Goal: Transaction & Acquisition: Register for event/course

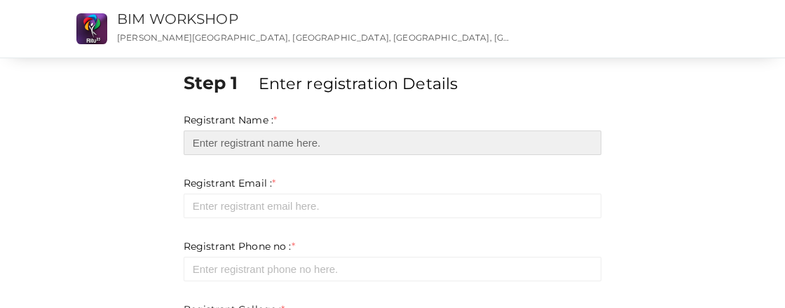
click at [265, 142] on input "text" at bounding box center [393, 142] width 418 height 25
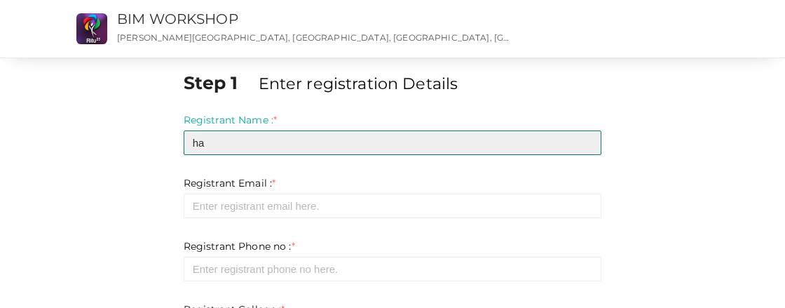
type input "h"
type input "Haleema A"
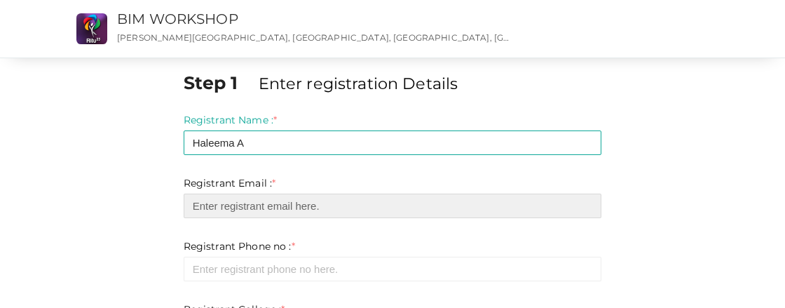
click at [265, 204] on input "email" at bounding box center [393, 205] width 418 height 25
type input "H"
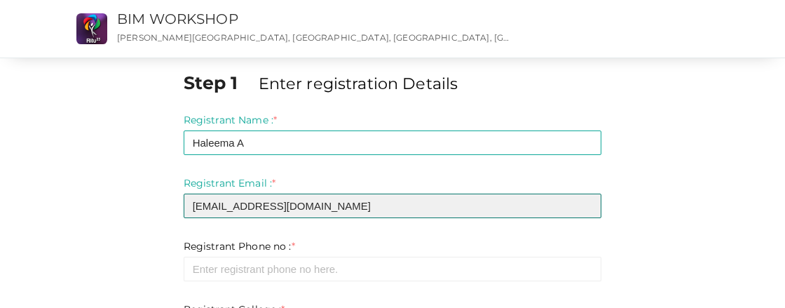
type input "[EMAIL_ADDRESS][DOMAIN_NAME]"
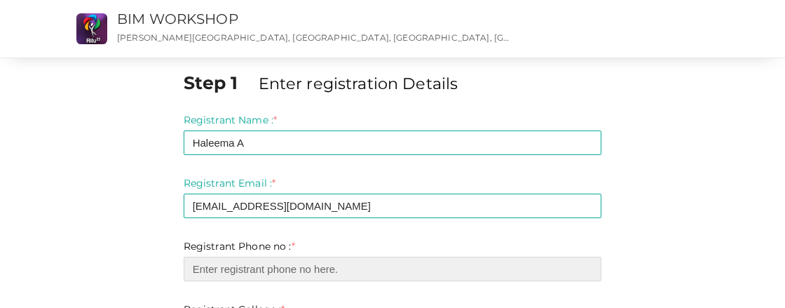
click at [251, 276] on input "number" at bounding box center [393, 268] width 418 height 25
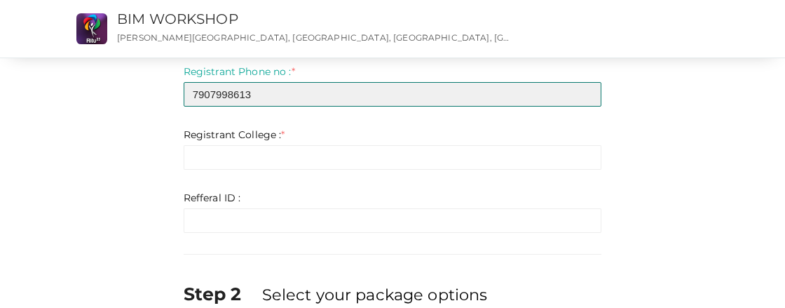
scroll to position [174, 0]
type input "7907998613"
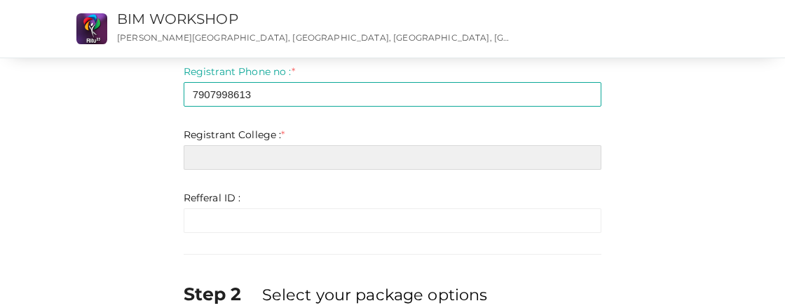
click at [291, 159] on input "text" at bounding box center [393, 157] width 418 height 25
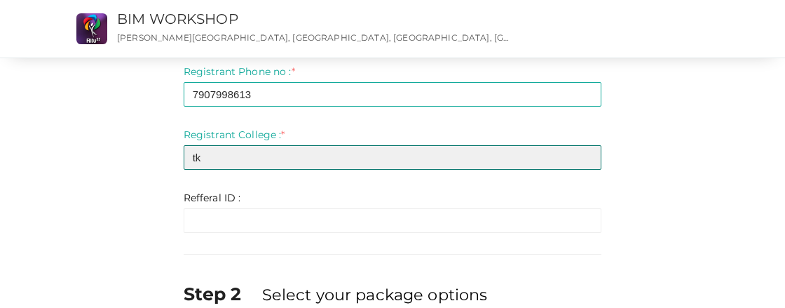
type input "t"
type input "TKMIT"
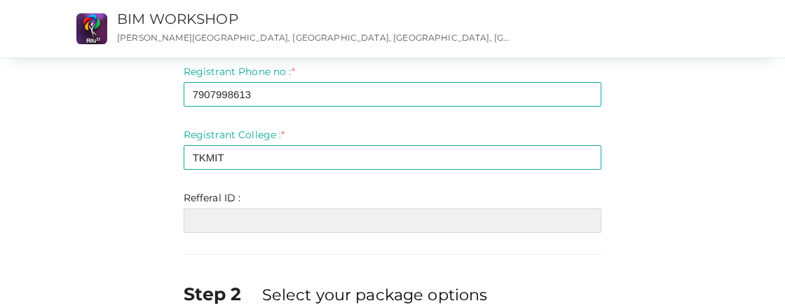
click at [256, 215] on input "text" at bounding box center [393, 220] width 418 height 25
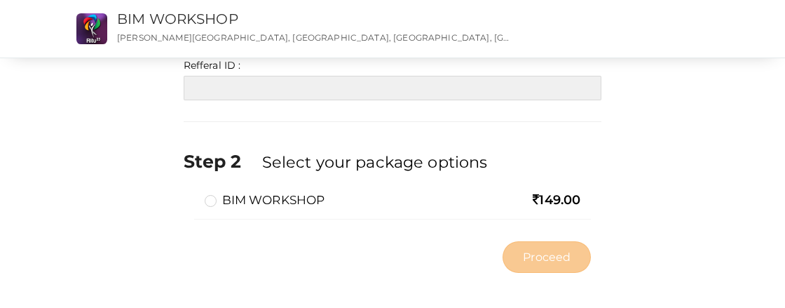
scroll to position [322, 0]
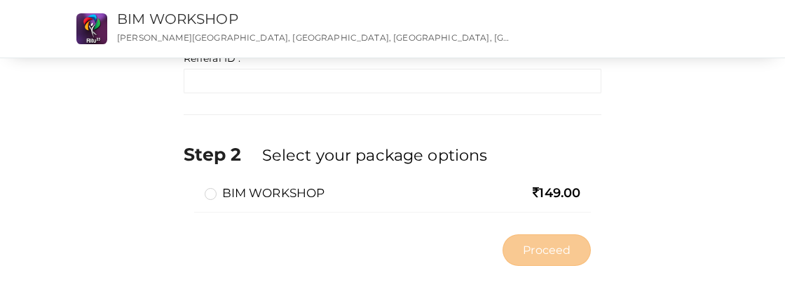
click at [212, 195] on label "BIM WORKSHOP" at bounding box center [265, 192] width 120 height 17
click at [191, 187] on input "BIM WORKSHOP" at bounding box center [191, 187] width 0 height 0
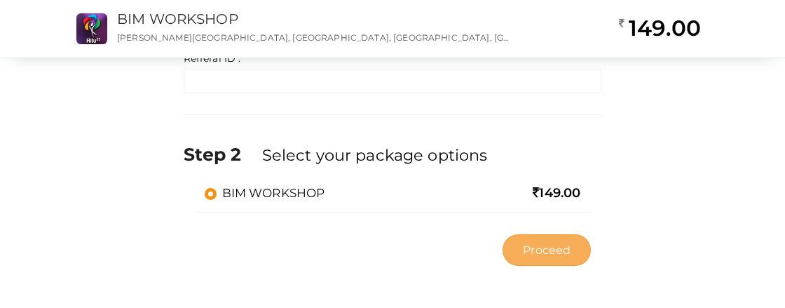
click at [551, 250] on span "Proceed" at bounding box center [547, 250] width 48 height 16
type input "N/A"
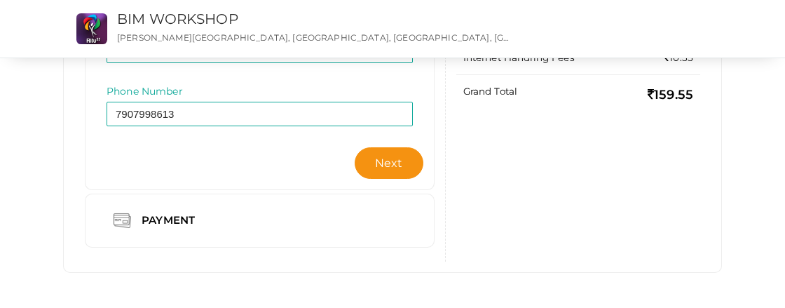
scroll to position [297, 0]
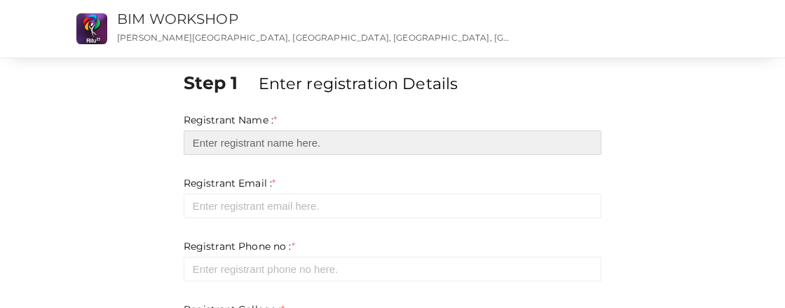
click at [301, 148] on input "text" at bounding box center [393, 142] width 418 height 25
type input "Haleema A"
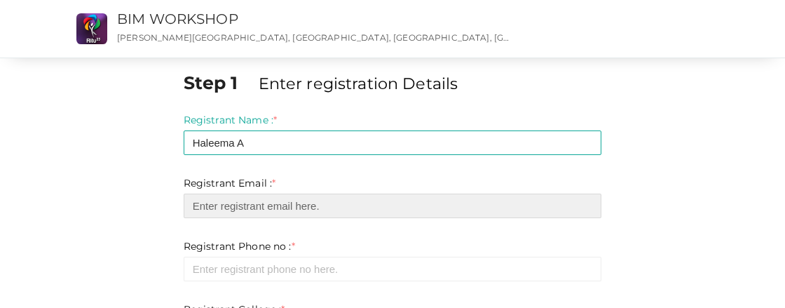
click at [287, 202] on input "email" at bounding box center [393, 205] width 418 height 25
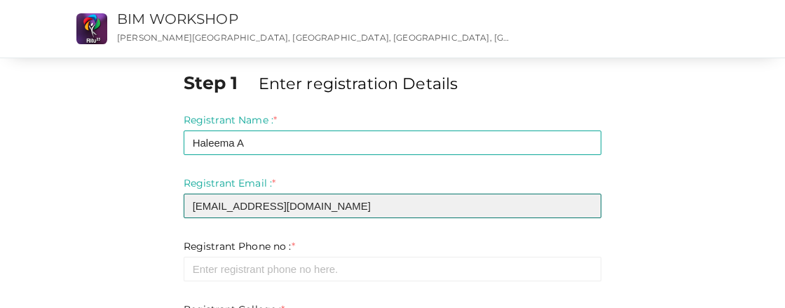
type input "[EMAIL_ADDRESS][DOMAIN_NAME]"
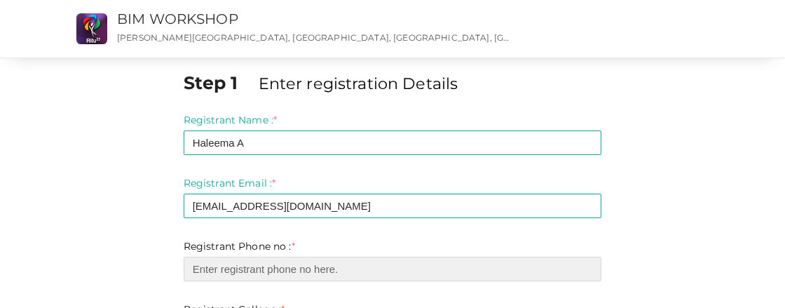
click at [241, 273] on input "number" at bounding box center [393, 268] width 418 height 25
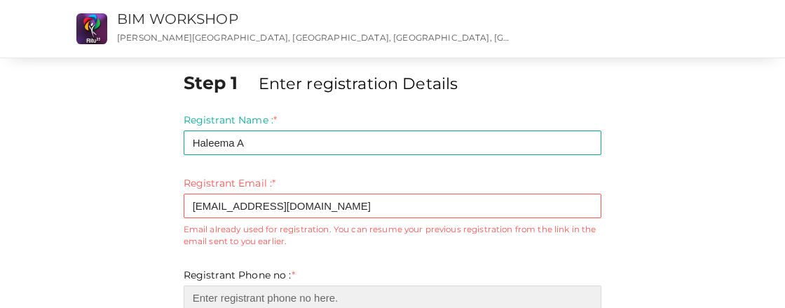
click at [251, 292] on input "number" at bounding box center [393, 297] width 418 height 25
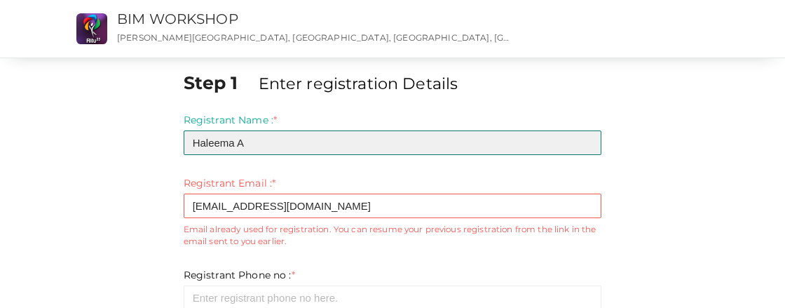
click at [267, 142] on input "Haleema A" at bounding box center [393, 142] width 418 height 25
type input "H"
type input "Faheema A"
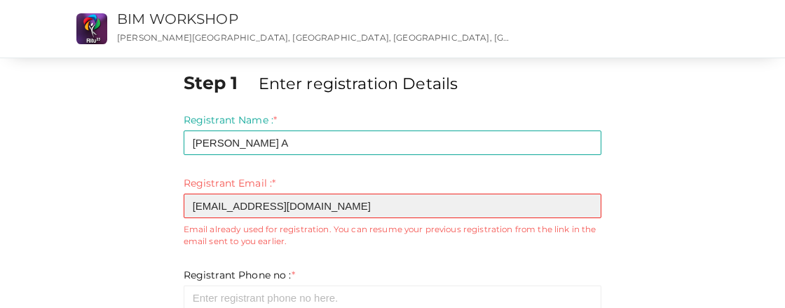
click at [358, 205] on input "[EMAIL_ADDRESS][DOMAIN_NAME]" at bounding box center [393, 205] width 418 height 25
type input "h"
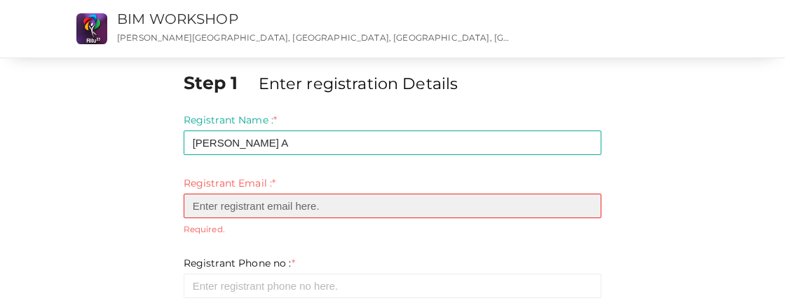
type input "G"
type input "F"
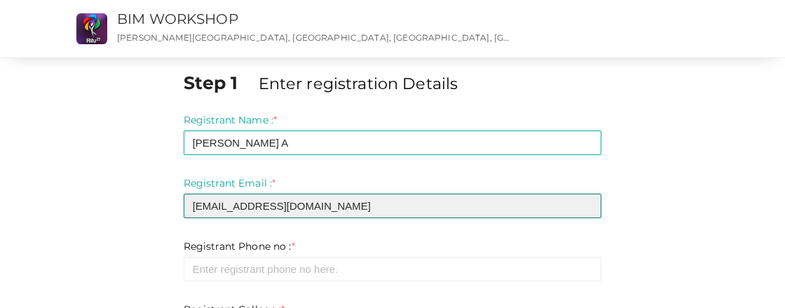
type input "fahfahim37@gmail.com"
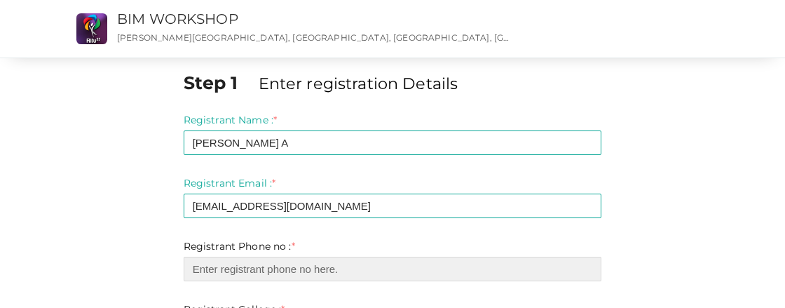
click at [258, 260] on input "number" at bounding box center [393, 268] width 418 height 25
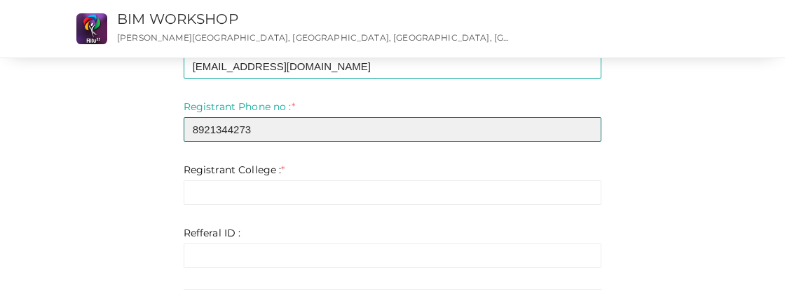
scroll to position [174, 0]
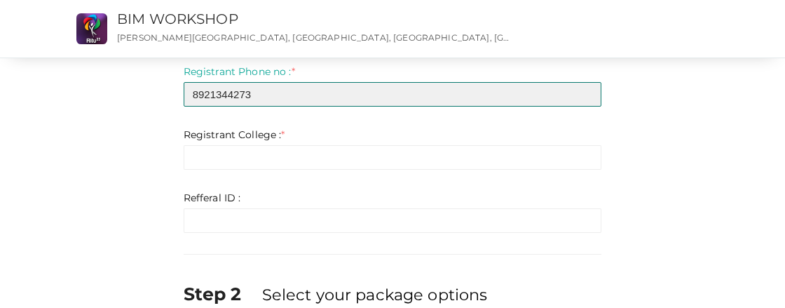
type input "8921344273"
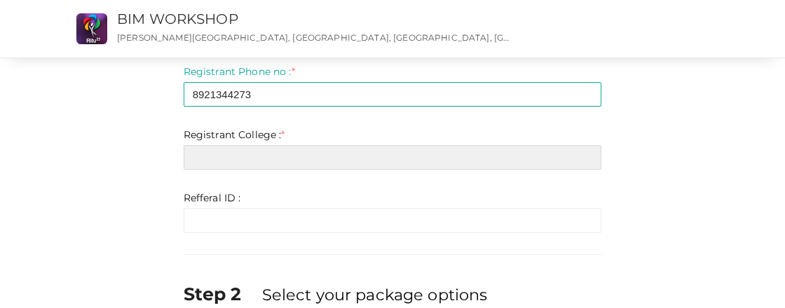
click at [352, 167] on input "text" at bounding box center [393, 157] width 418 height 25
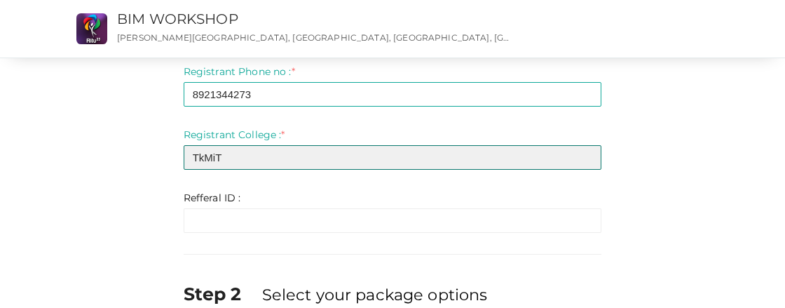
click at [203, 153] on input "TkMiT" at bounding box center [393, 157] width 418 height 25
click at [215, 155] on input "TkMiT" at bounding box center [393, 157] width 418 height 25
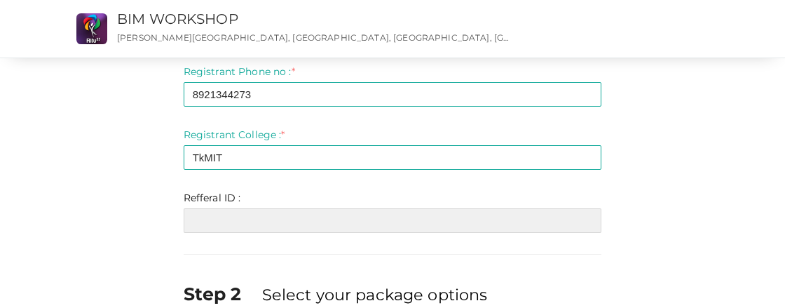
click at [240, 224] on input "text" at bounding box center [393, 220] width 418 height 25
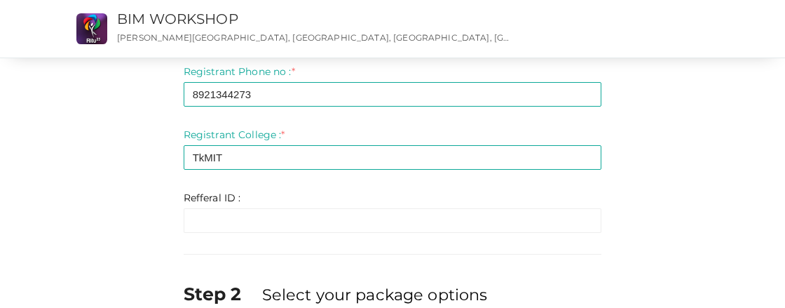
click at [240, 264] on div "Step 1 Enter registration Details Registrant Name : * Faheema A Required. Inval…" at bounding box center [392, 154] width 439 height 516
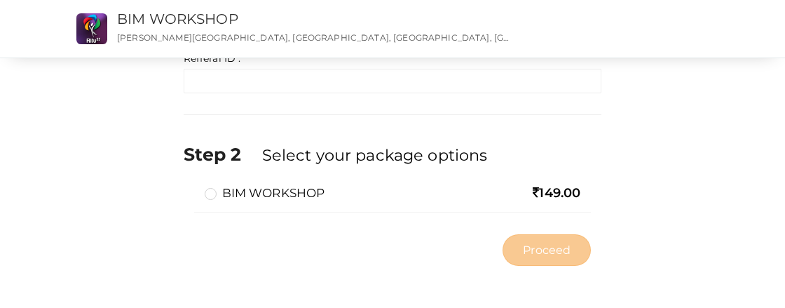
scroll to position [53, 0]
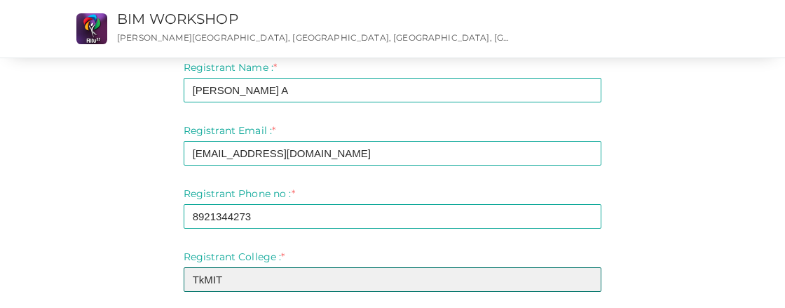
click at [203, 278] on input "TkMIT" at bounding box center [393, 279] width 418 height 25
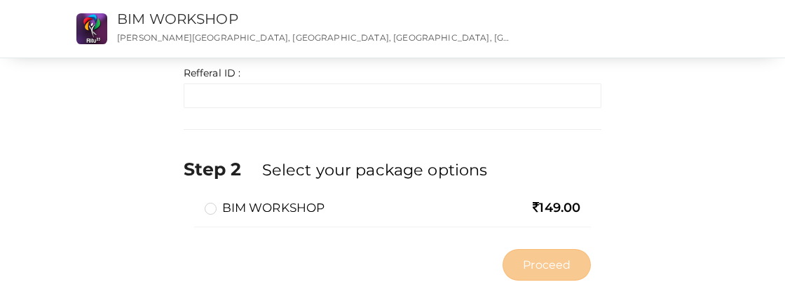
scroll to position [322, 0]
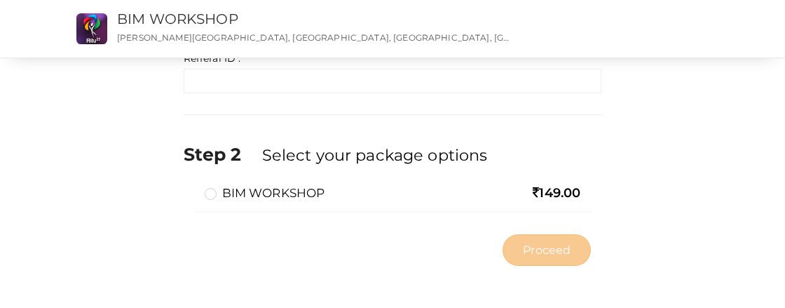
type input "TKMIT"
click at [215, 191] on label "BIM WORKSHOP" at bounding box center [265, 192] width 120 height 17
click at [191, 187] on input "BIM WORKSHOP" at bounding box center [191, 187] width 0 height 0
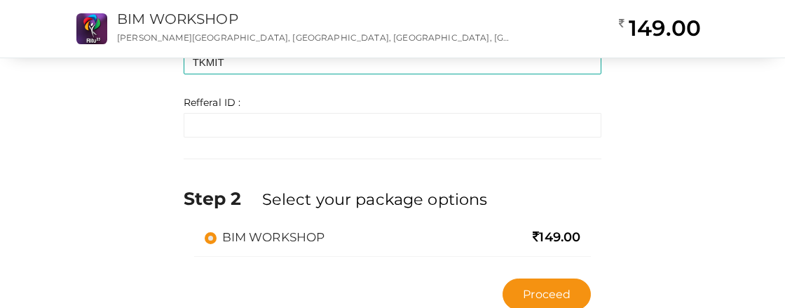
scroll to position [320, 0]
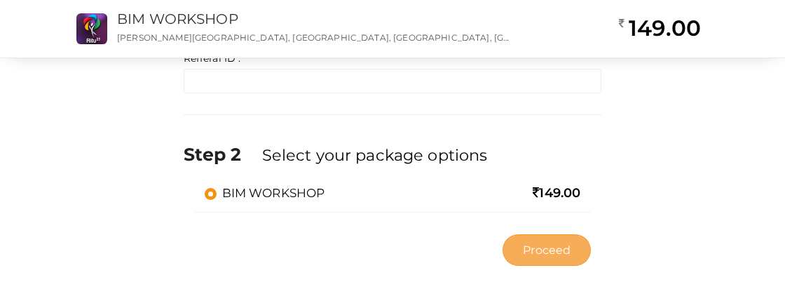
click at [573, 249] on button "Proceed" at bounding box center [546, 250] width 88 height 32
type input "N/A"
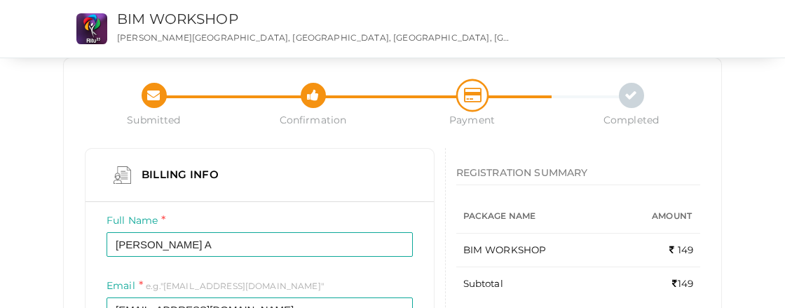
scroll to position [296, 0]
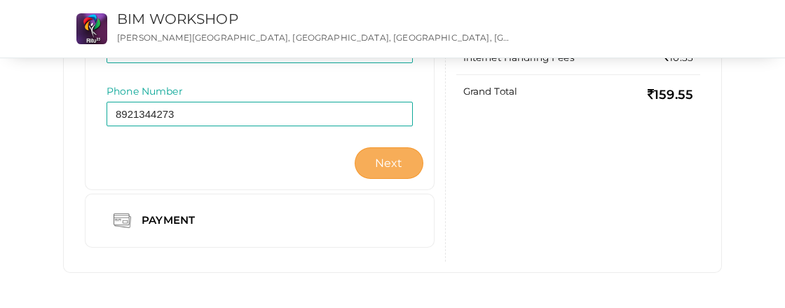
click at [396, 156] on span "Next" at bounding box center [389, 162] width 28 height 13
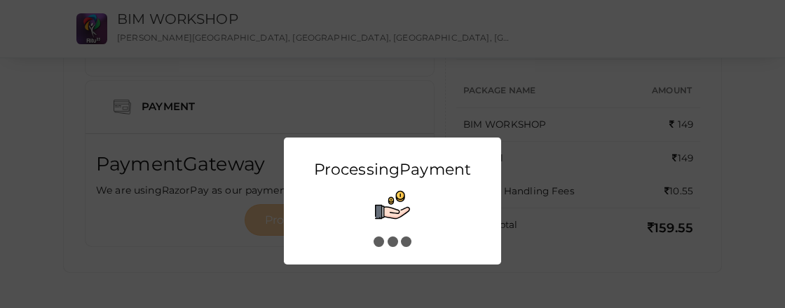
scroll to position [0, 0]
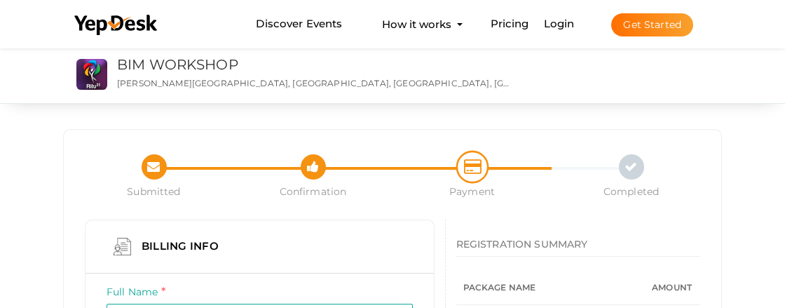
scroll to position [269, 0]
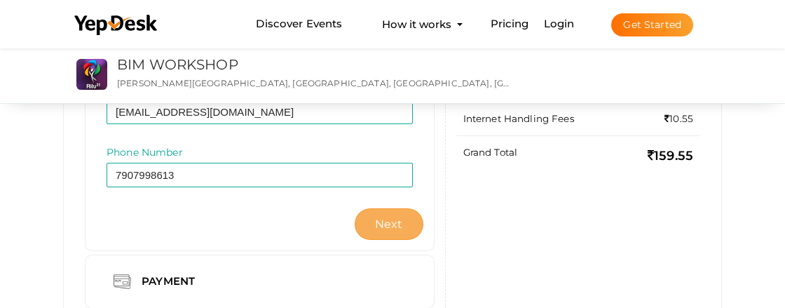
click at [413, 233] on button "Next" at bounding box center [388, 224] width 69 height 32
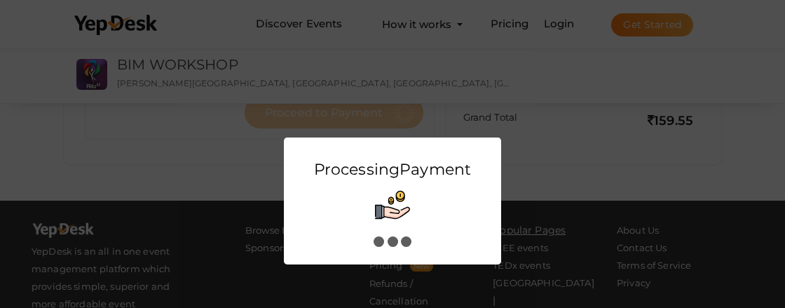
scroll to position [0, 0]
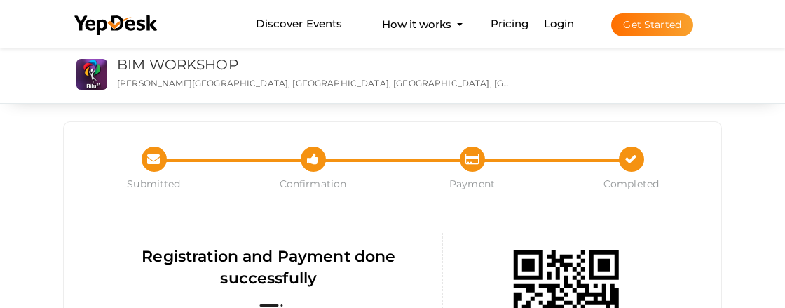
scroll to position [277, 0]
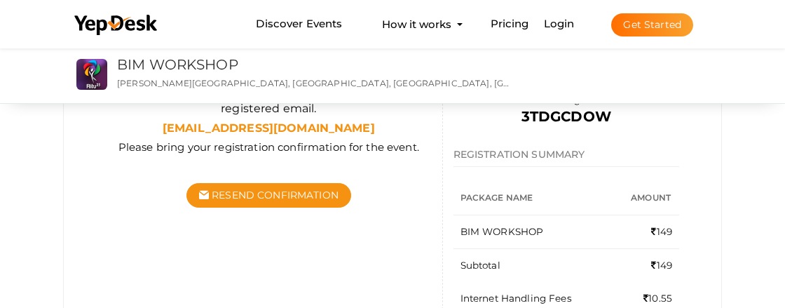
click at [784, 209] on div "Submitted Confirmation Completed Submitted Confirmation Payment Completed Regis…" at bounding box center [392, 91] width 785 height 647
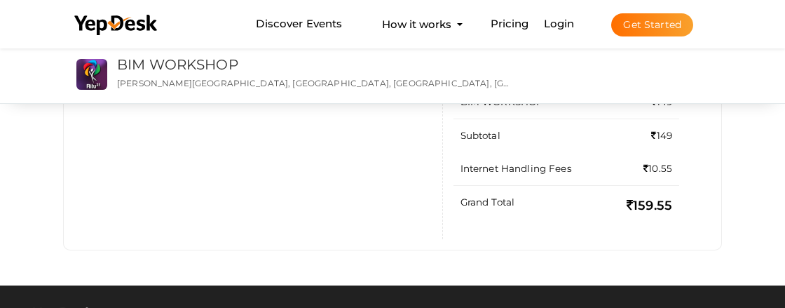
scroll to position [137, 0]
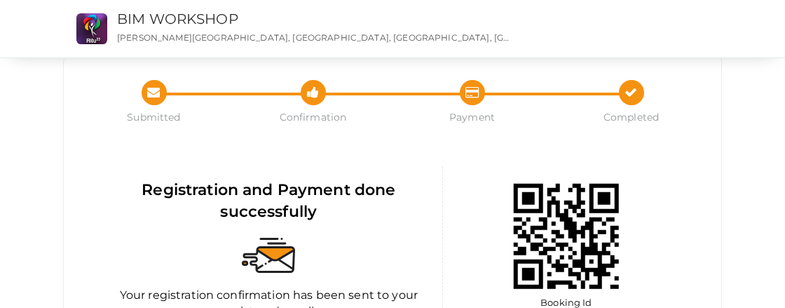
scroll to position [1, 0]
